Goal: Information Seeking & Learning: Learn about a topic

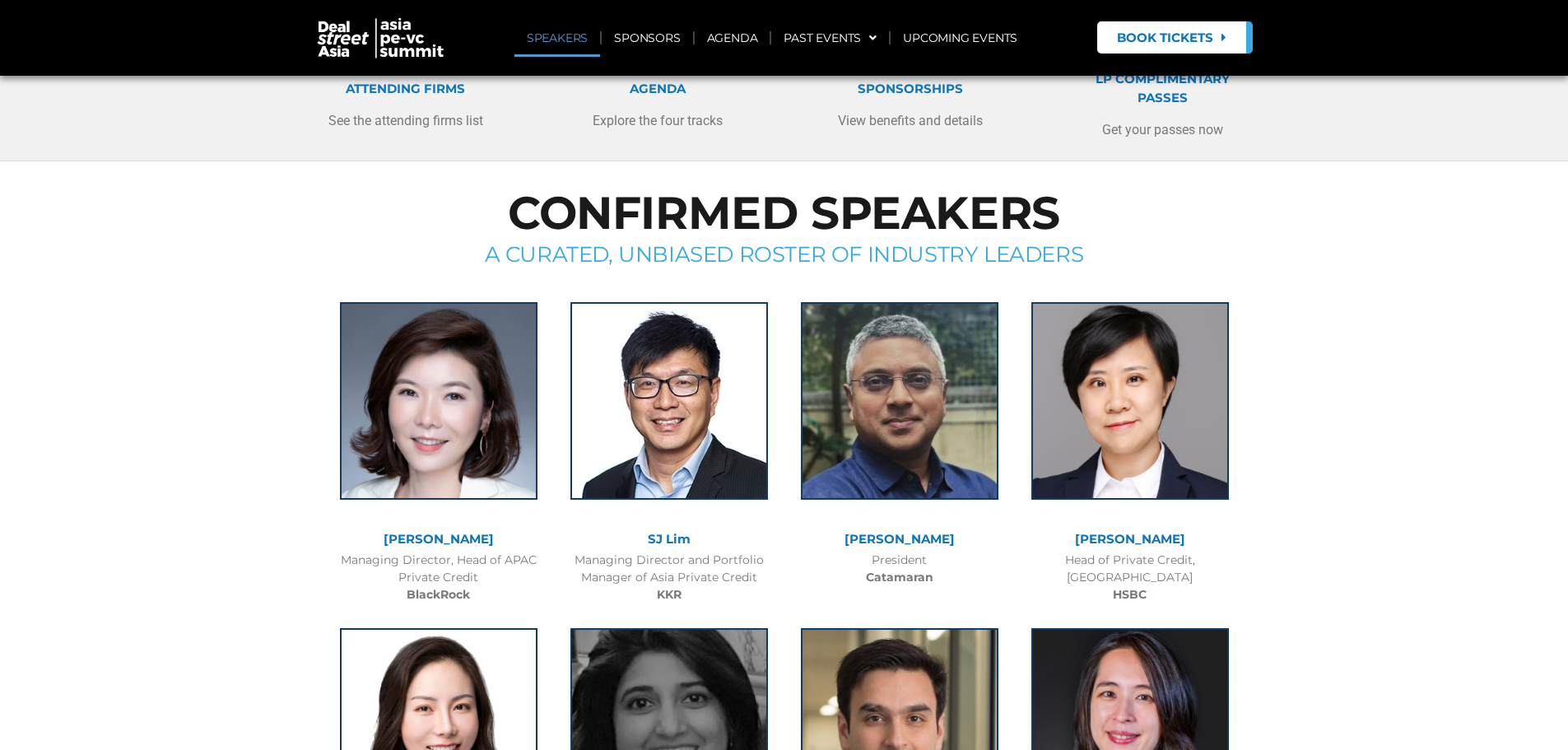
scroll to position [494, 0]
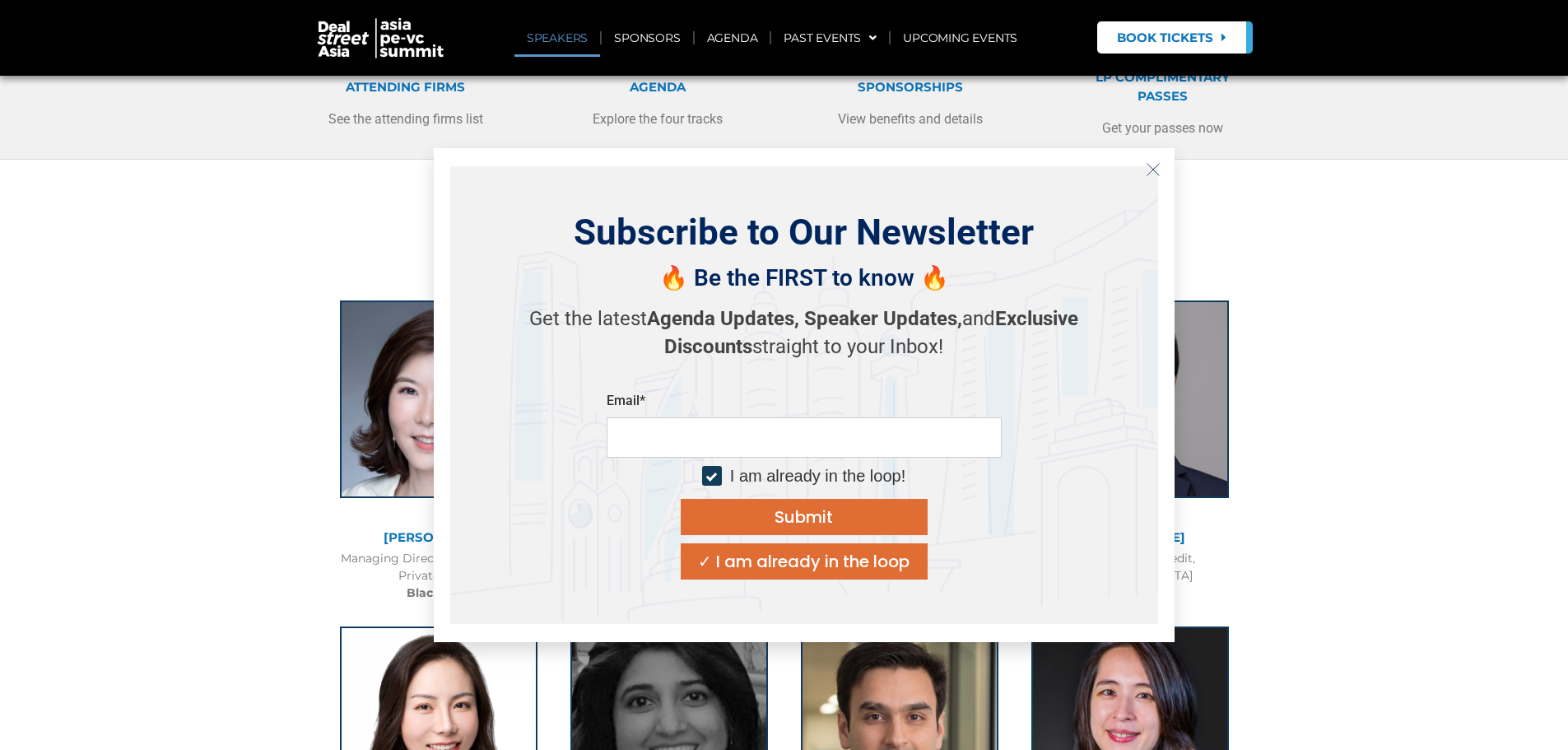
click at [1151, 169] on icon "Close" at bounding box center [1153, 169] width 15 height 15
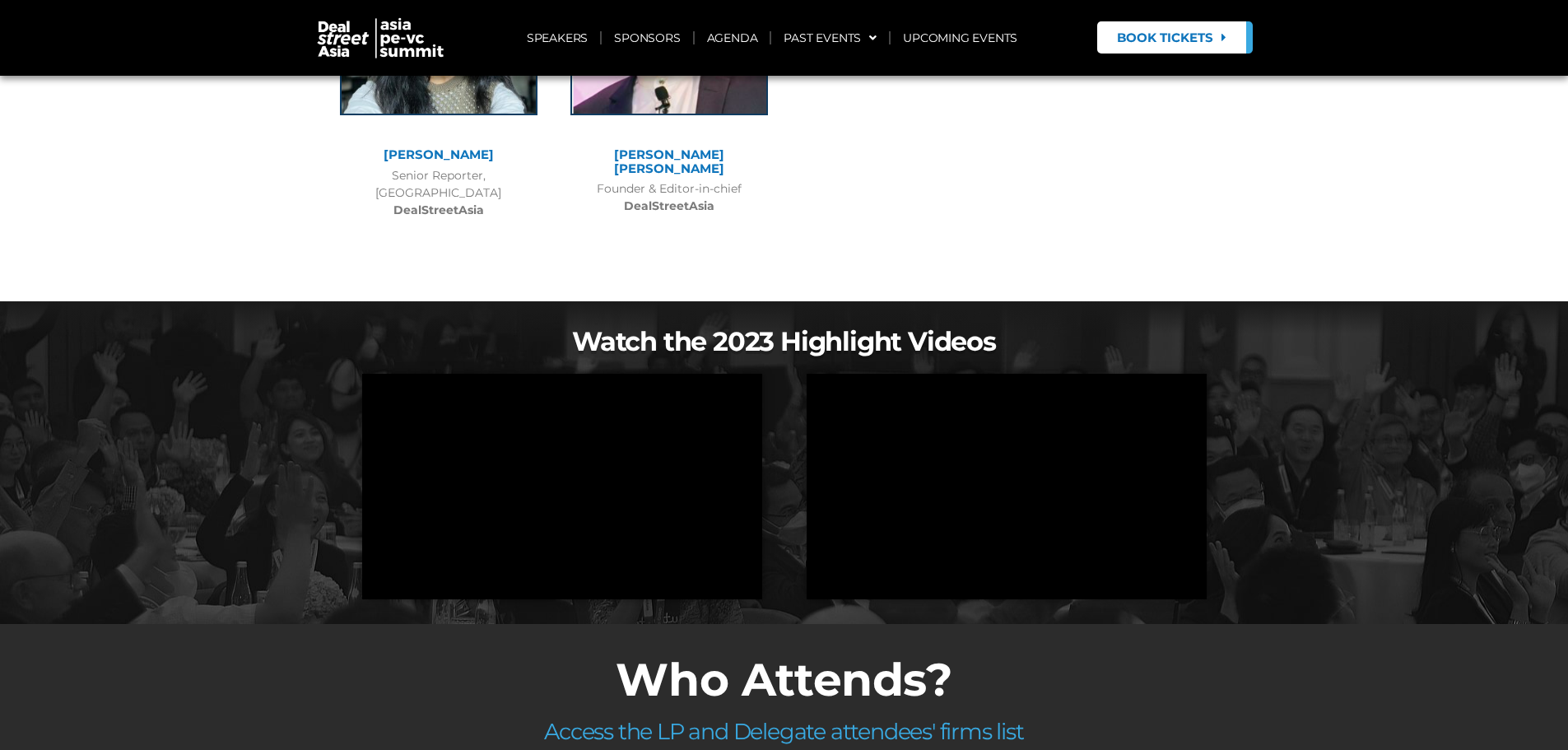
scroll to position [12594, 0]
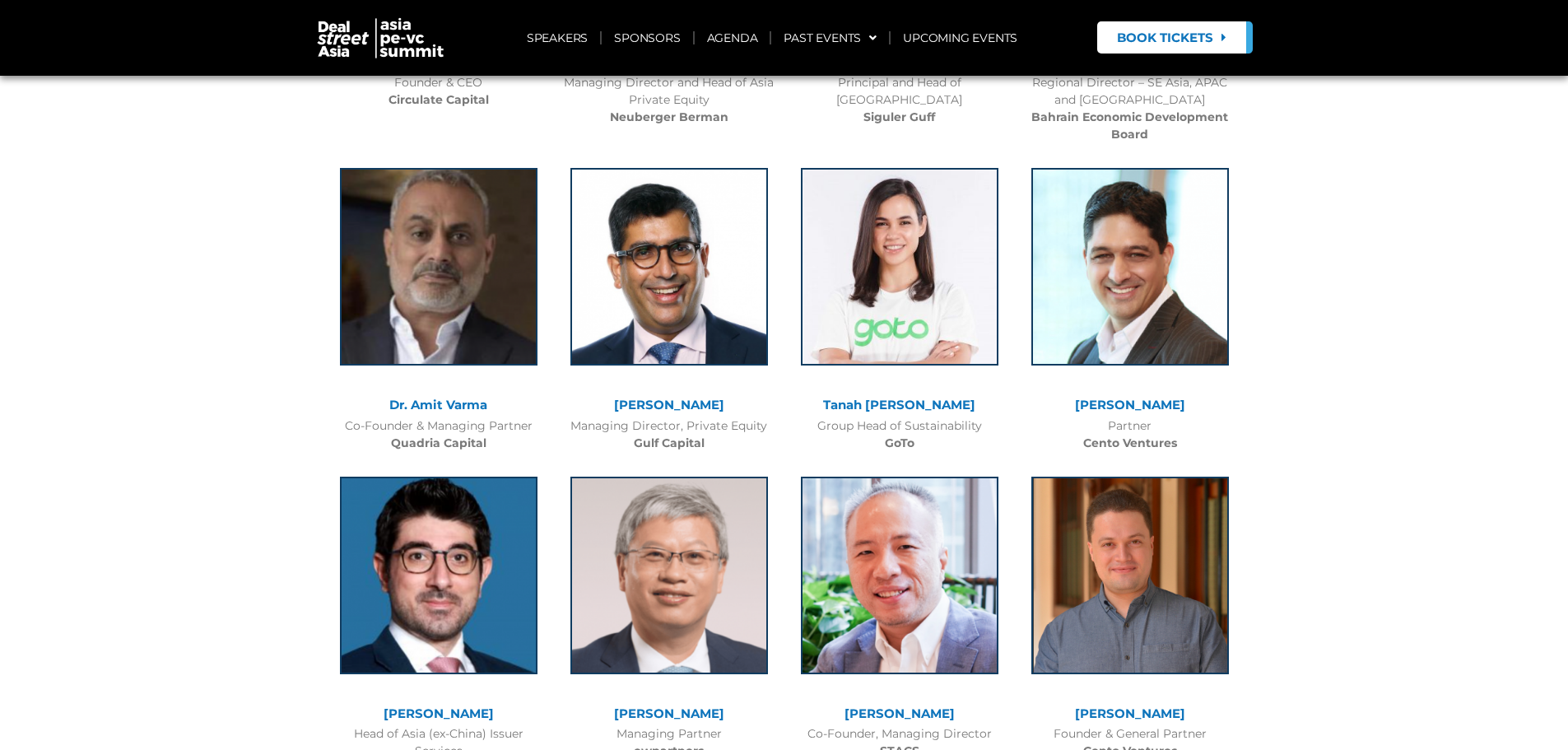
scroll to position [8067, 0]
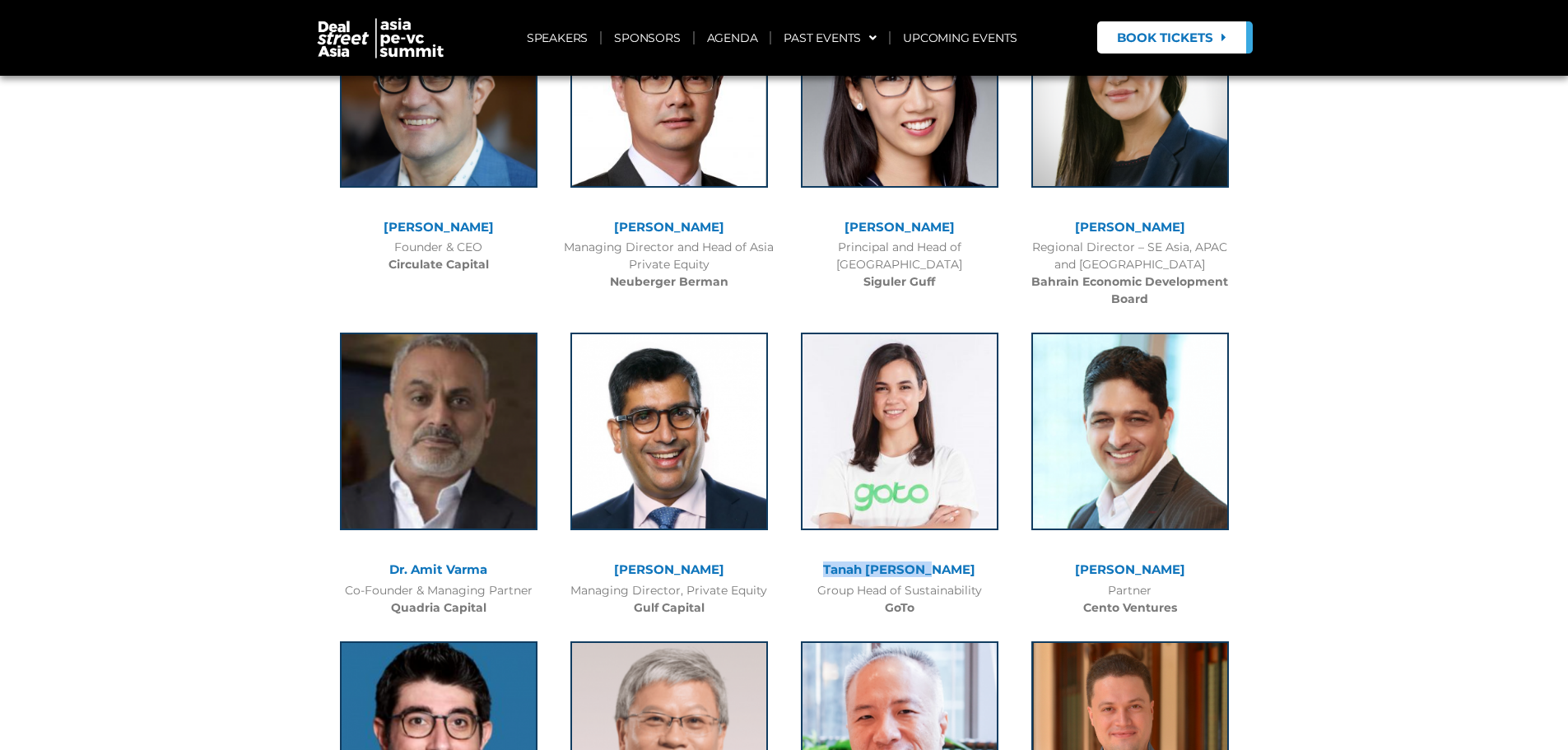
drag, startPoint x: 953, startPoint y: 501, endPoint x: 854, endPoint y: 501, distance: 99.0
click at [854, 563] on div "Tanah [PERSON_NAME]" at bounding box center [900, 570] width 214 height 14
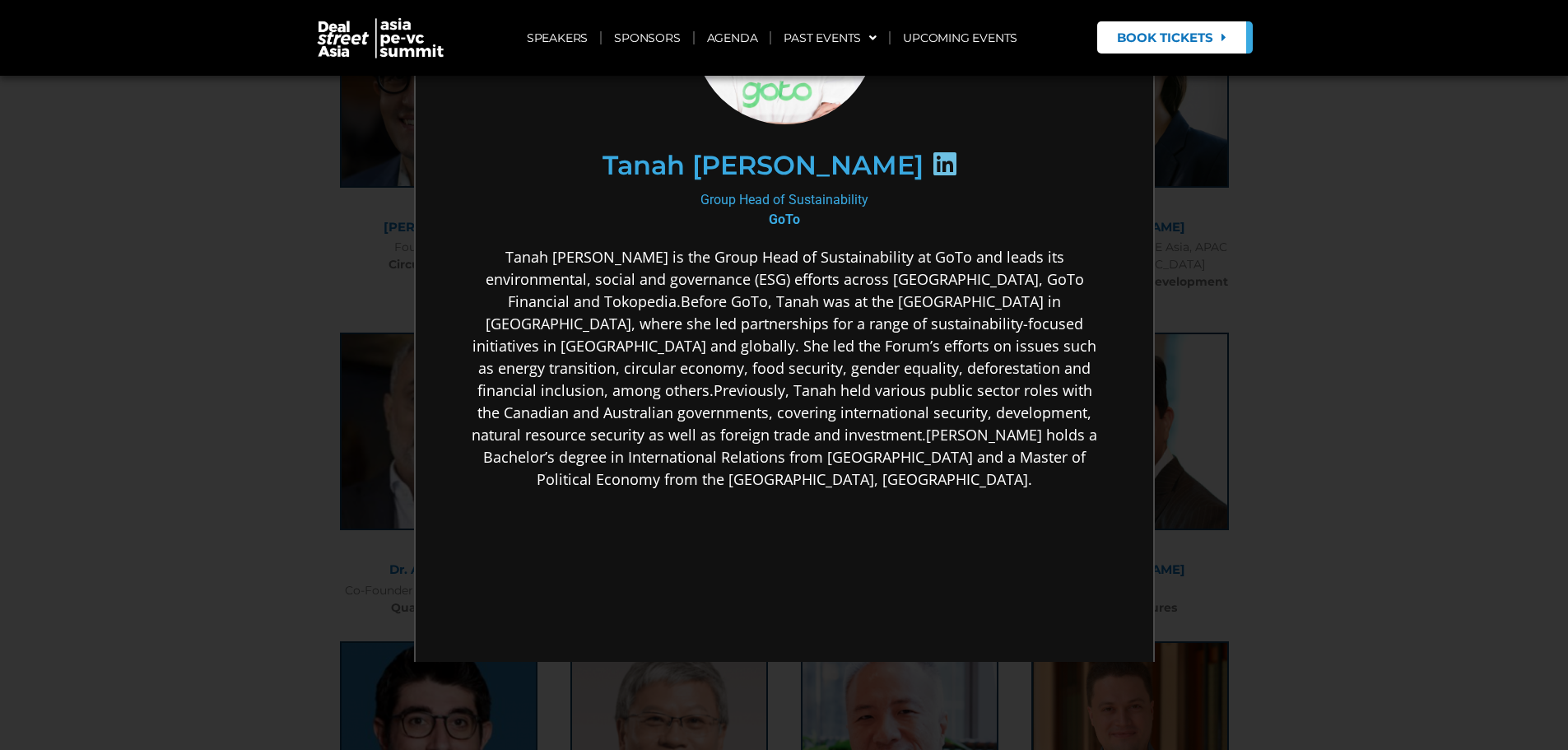
scroll to position [82, 0]
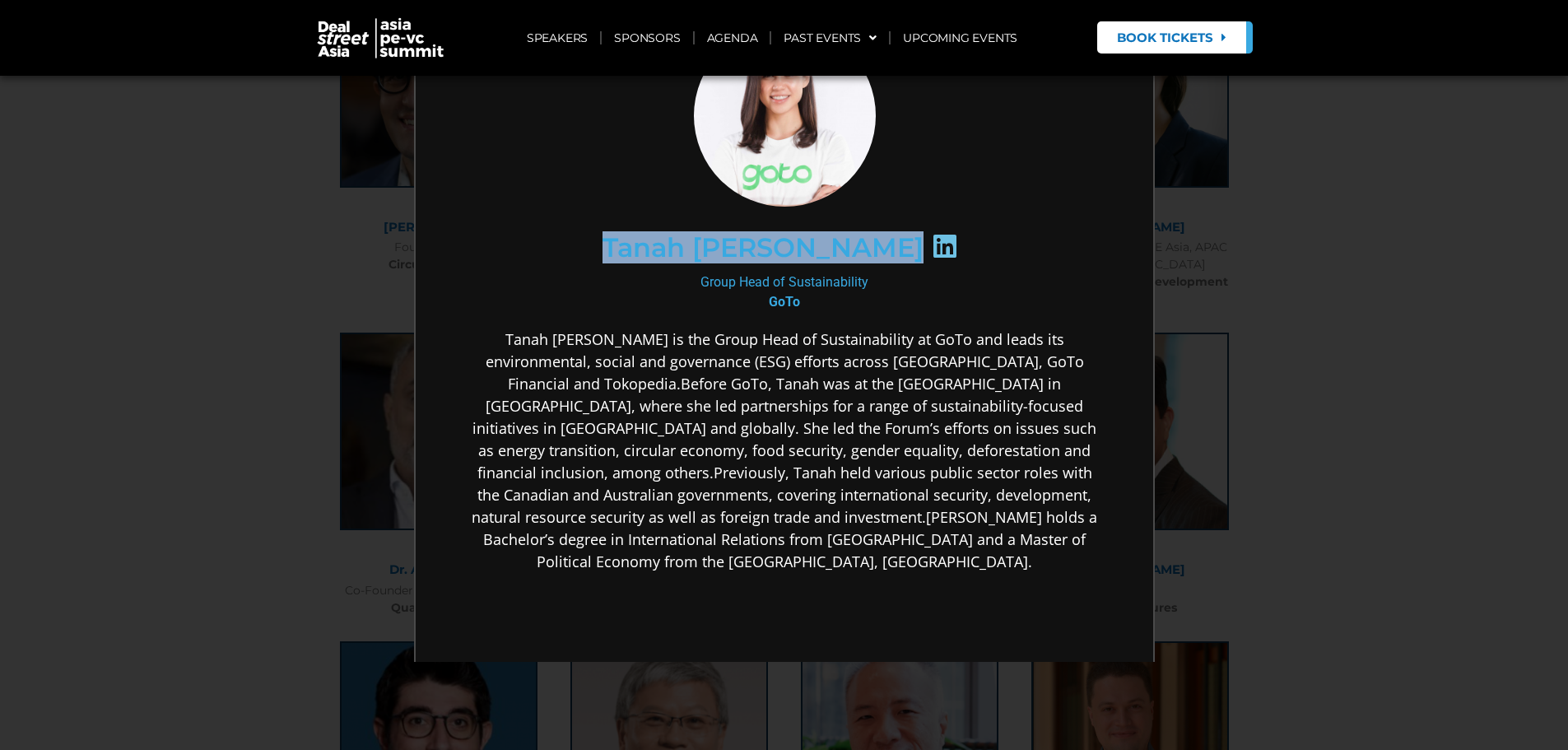
drag, startPoint x: 656, startPoint y: 244, endPoint x: 853, endPoint y: 241, distance: 197.0
click at [853, 241] on div "Tanah [PERSON_NAME]" at bounding box center [782, 245] width 571 height 85
copy div "Tanah [PERSON_NAME]"
